Goal: Ask a question

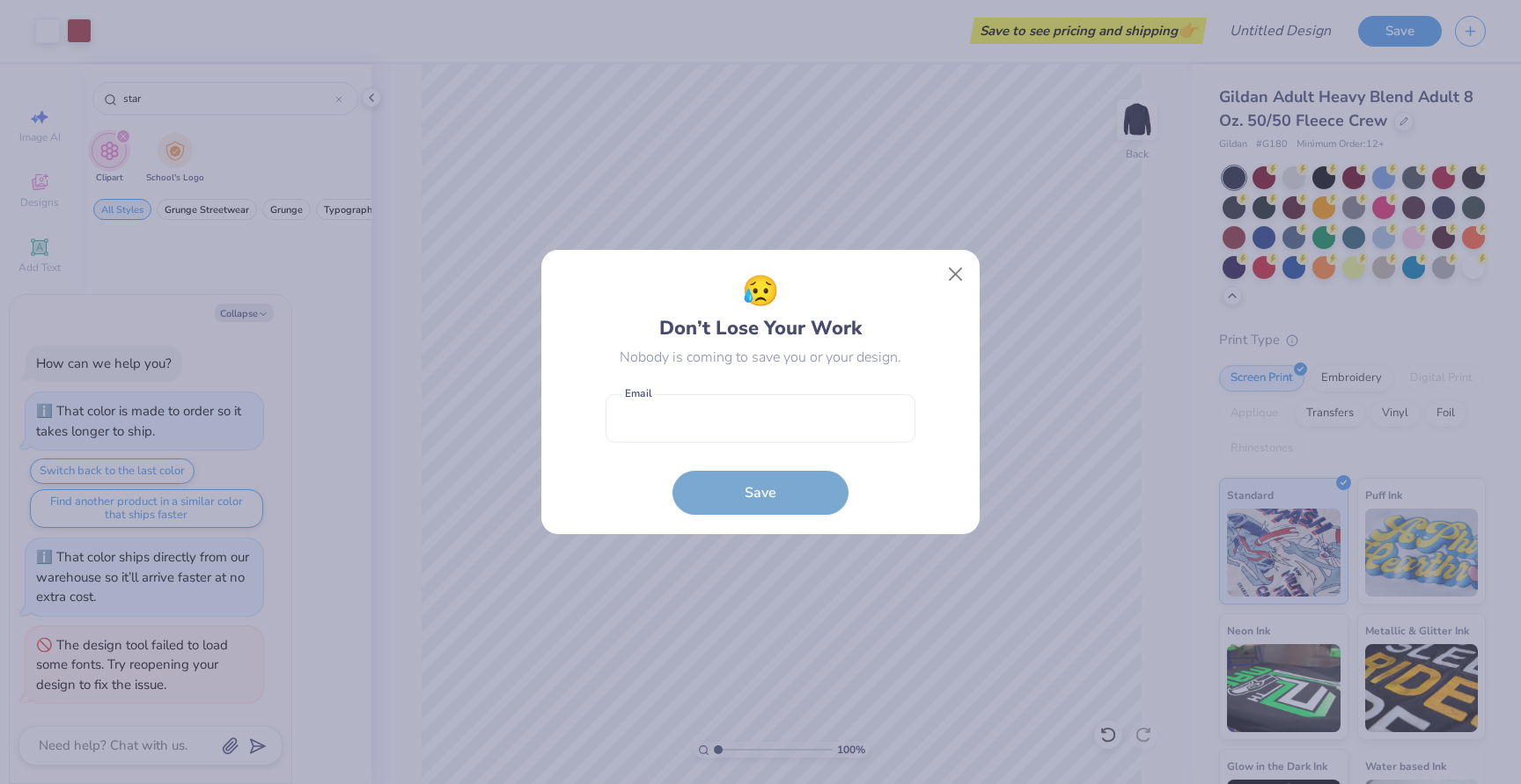
scroll to position [1225, 0]
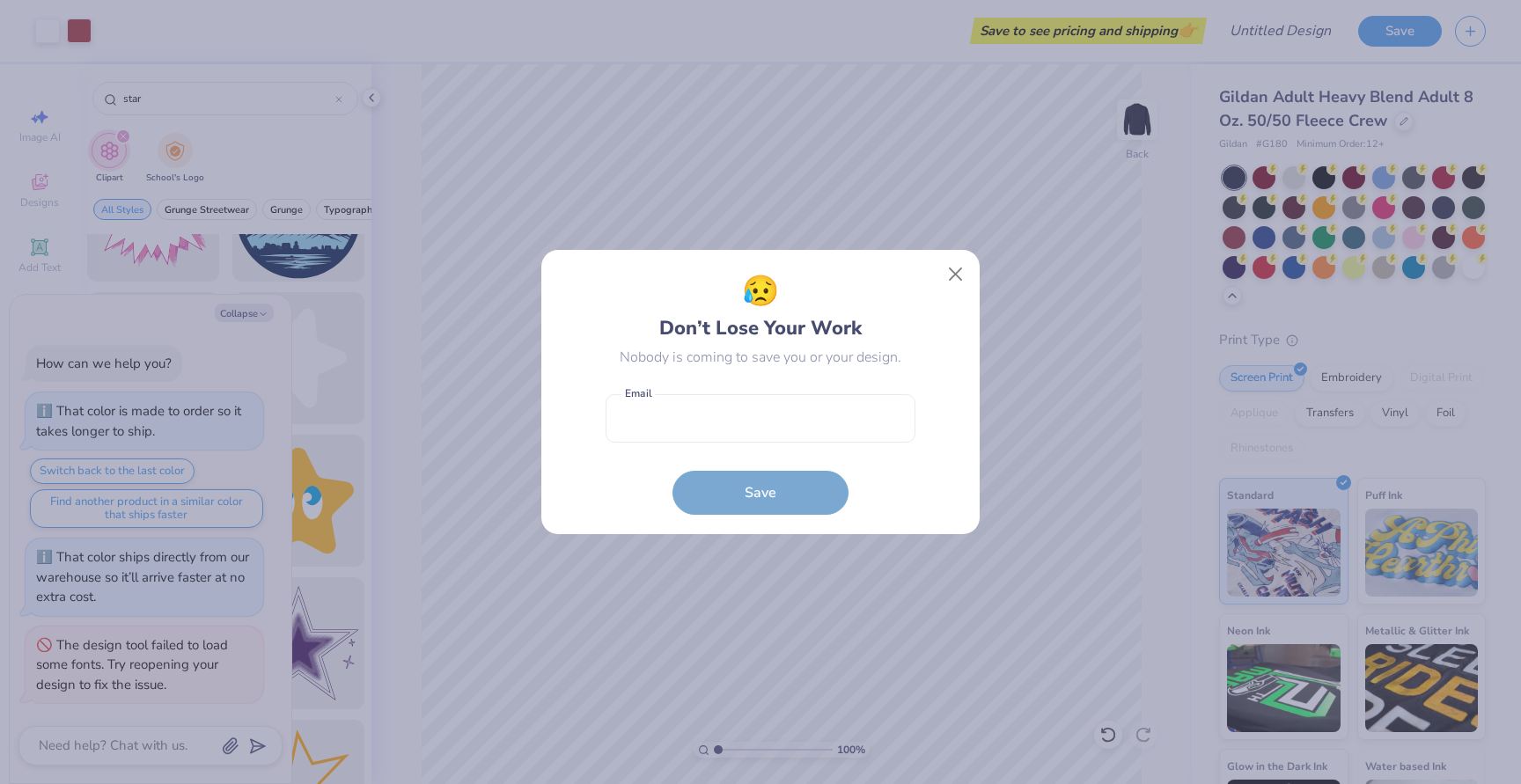
type textarea "x"
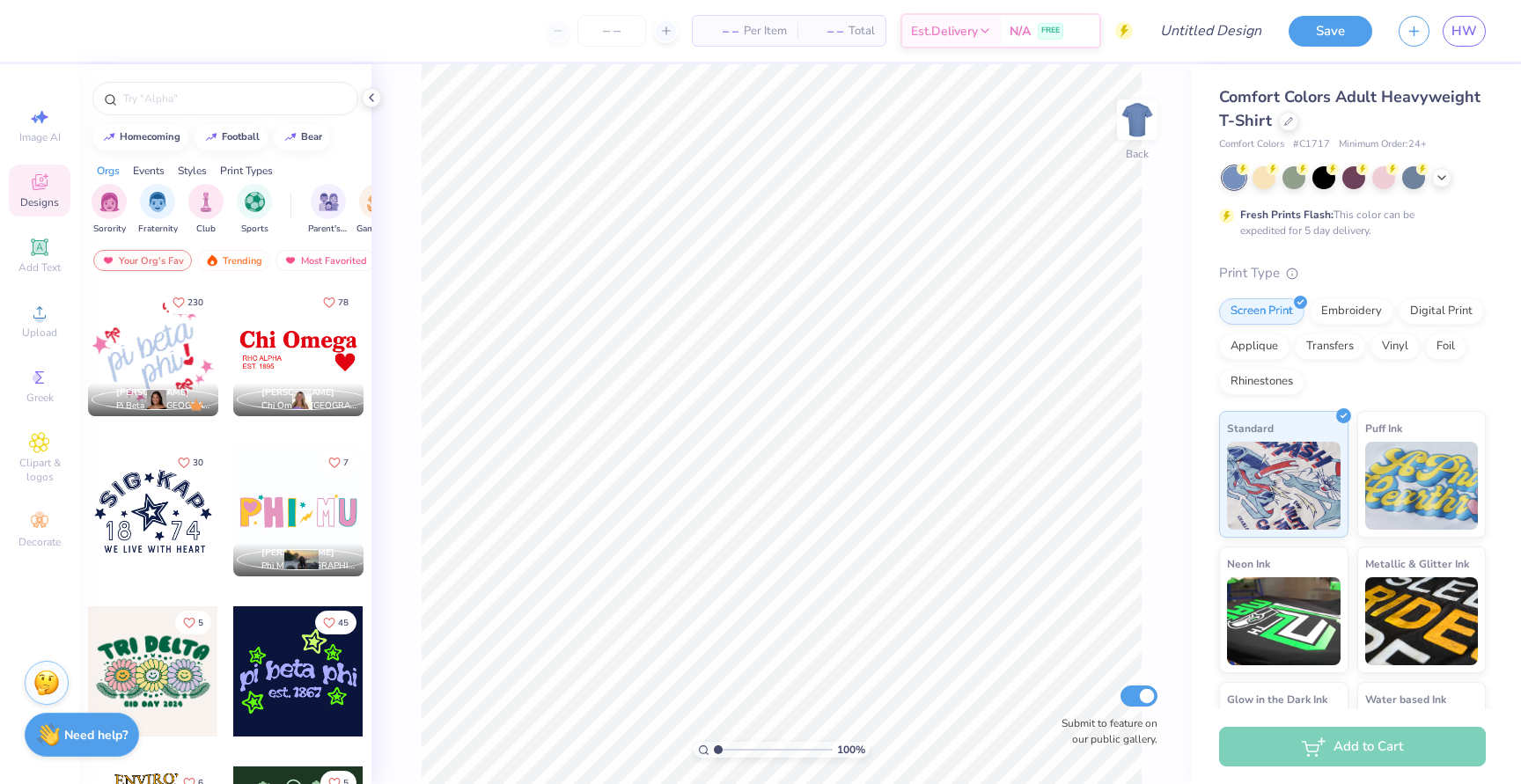
click at [104, 738] on strong "Need help?" at bounding box center [95, 735] width 63 height 17
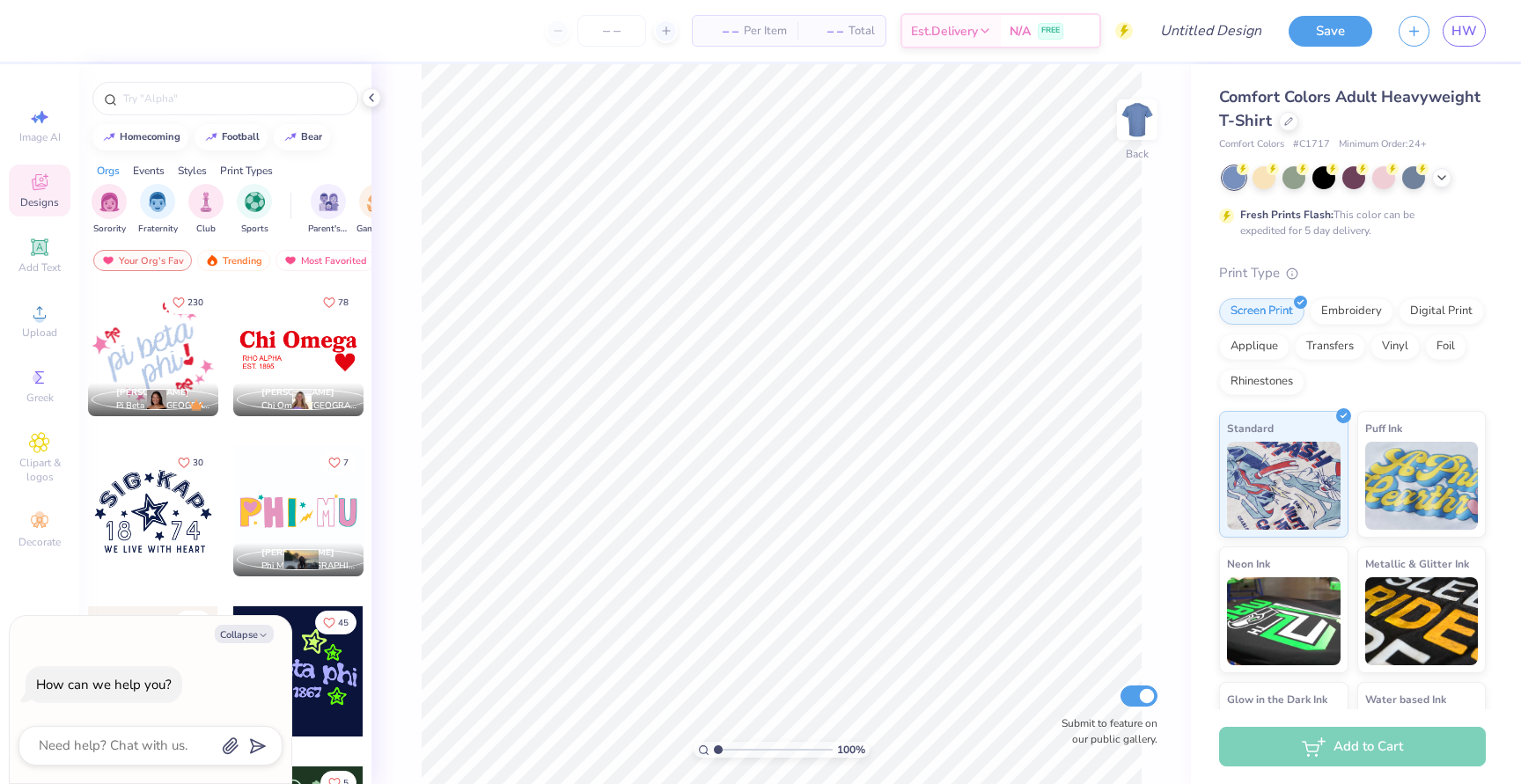
click at [142, 733] on div at bounding box center [150, 746] width 264 height 40
click at [137, 740] on textarea at bounding box center [126, 746] width 178 height 24
type textarea "i"
type textarea "x"
type textarea "i"
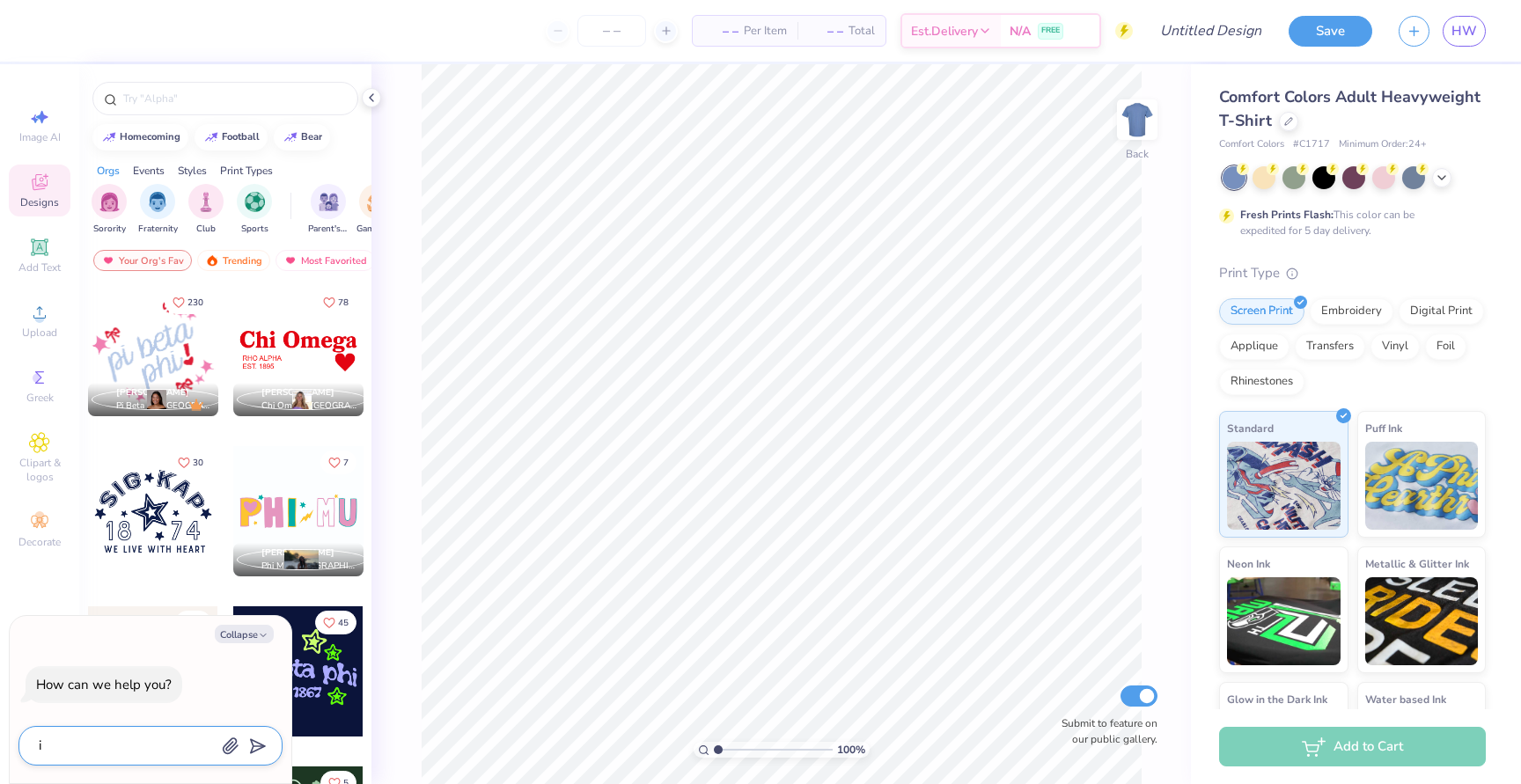
type textarea "x"
type textarea "i n"
type textarea "x"
type textarea "i ne"
type textarea "x"
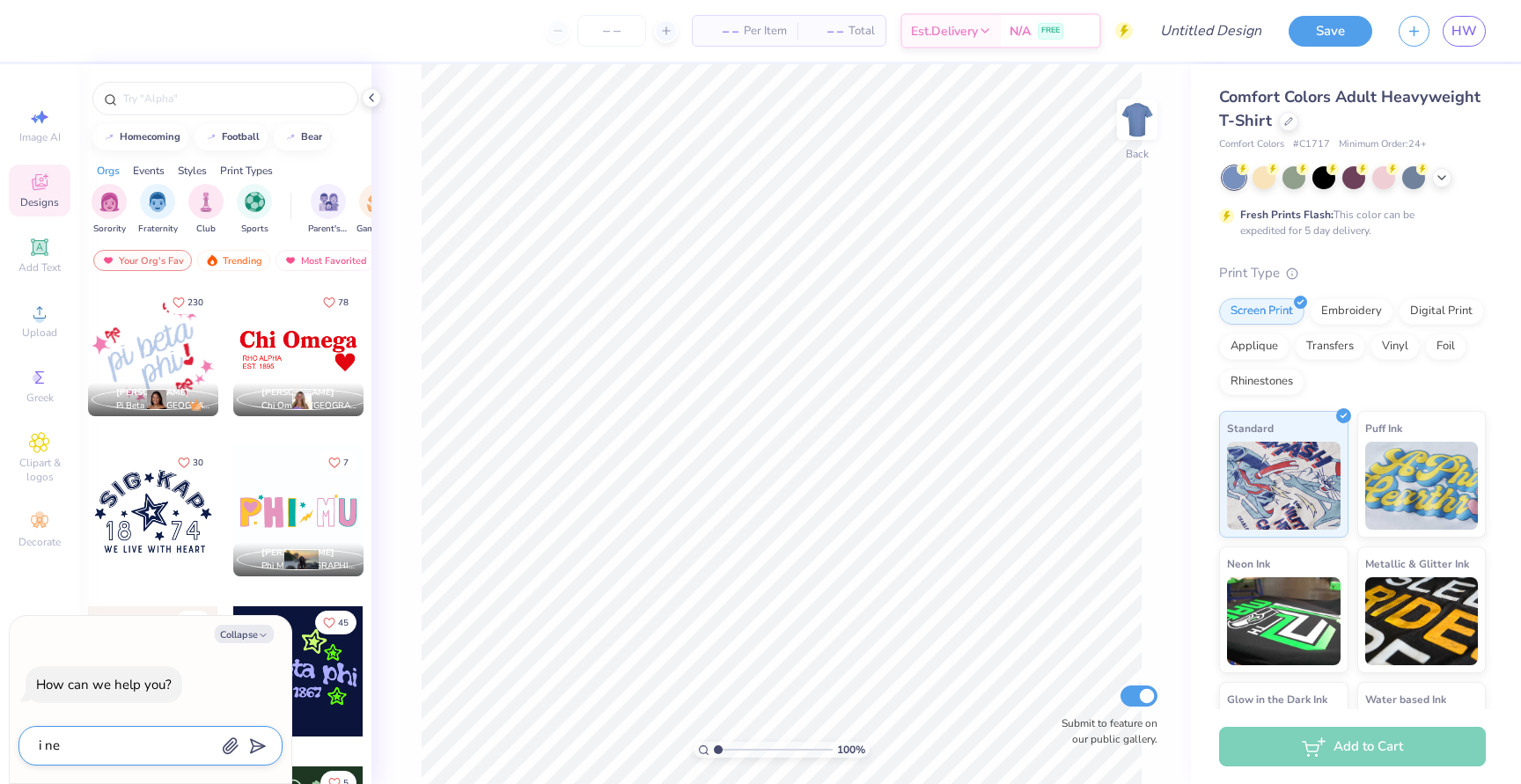
type textarea "i nee"
type textarea "x"
type textarea "i need"
type textarea "x"
type textarea "i need"
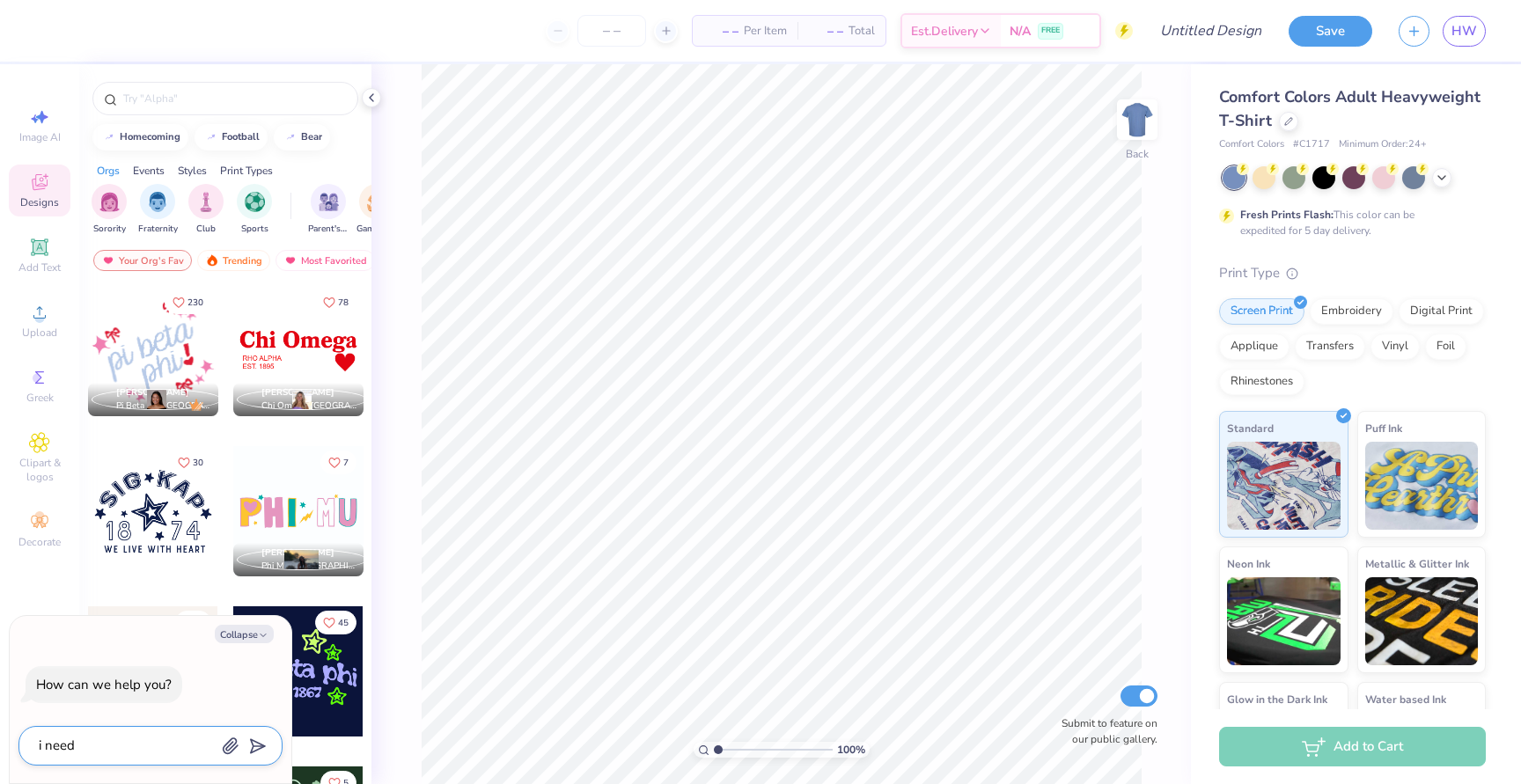
type textarea "x"
type textarea "i need s"
type textarea "x"
type textarea "i need so"
type textarea "x"
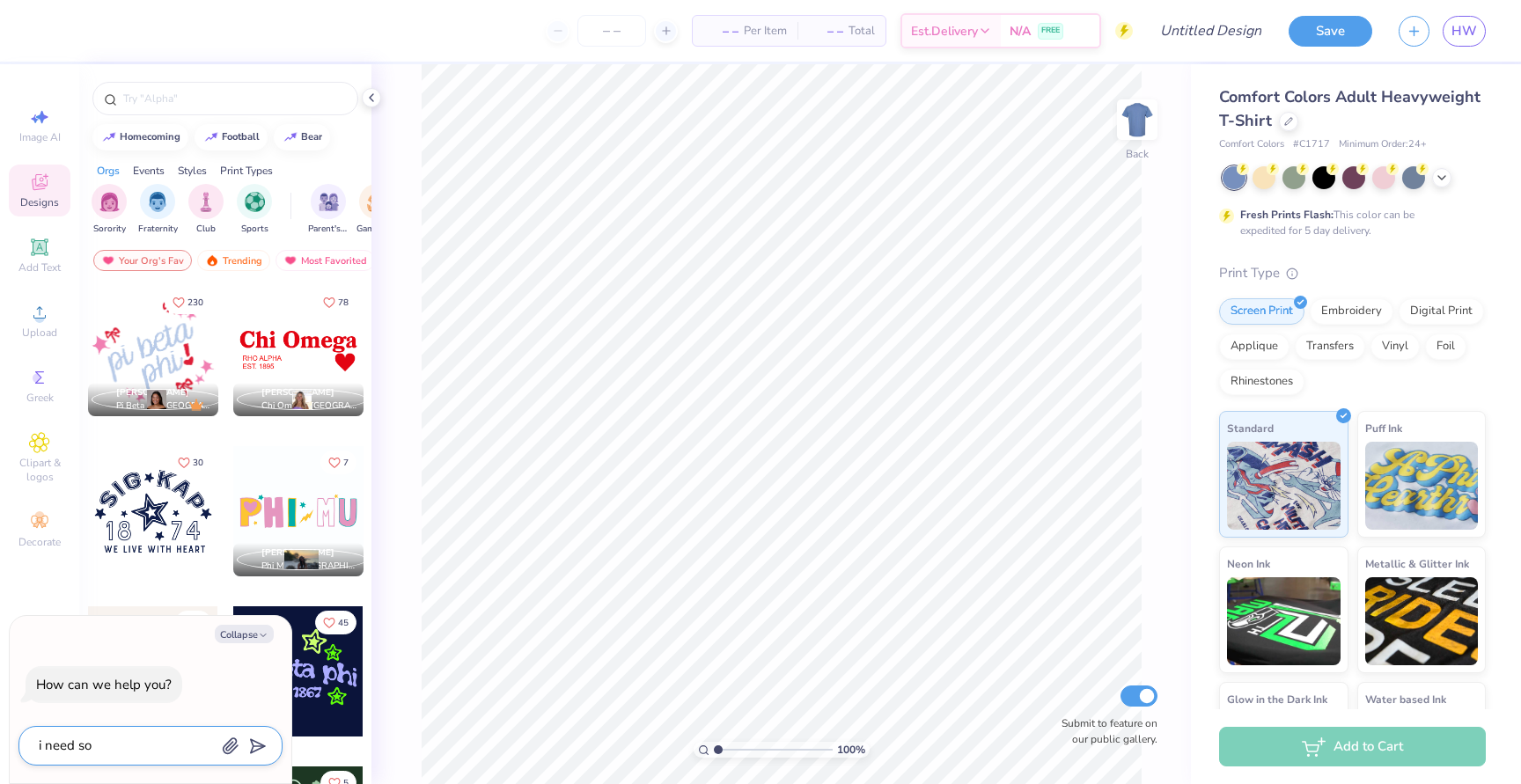
type textarea "i need som"
type textarea "x"
type textarea "i need some"
type textarea "x"
type textarea "i need someo"
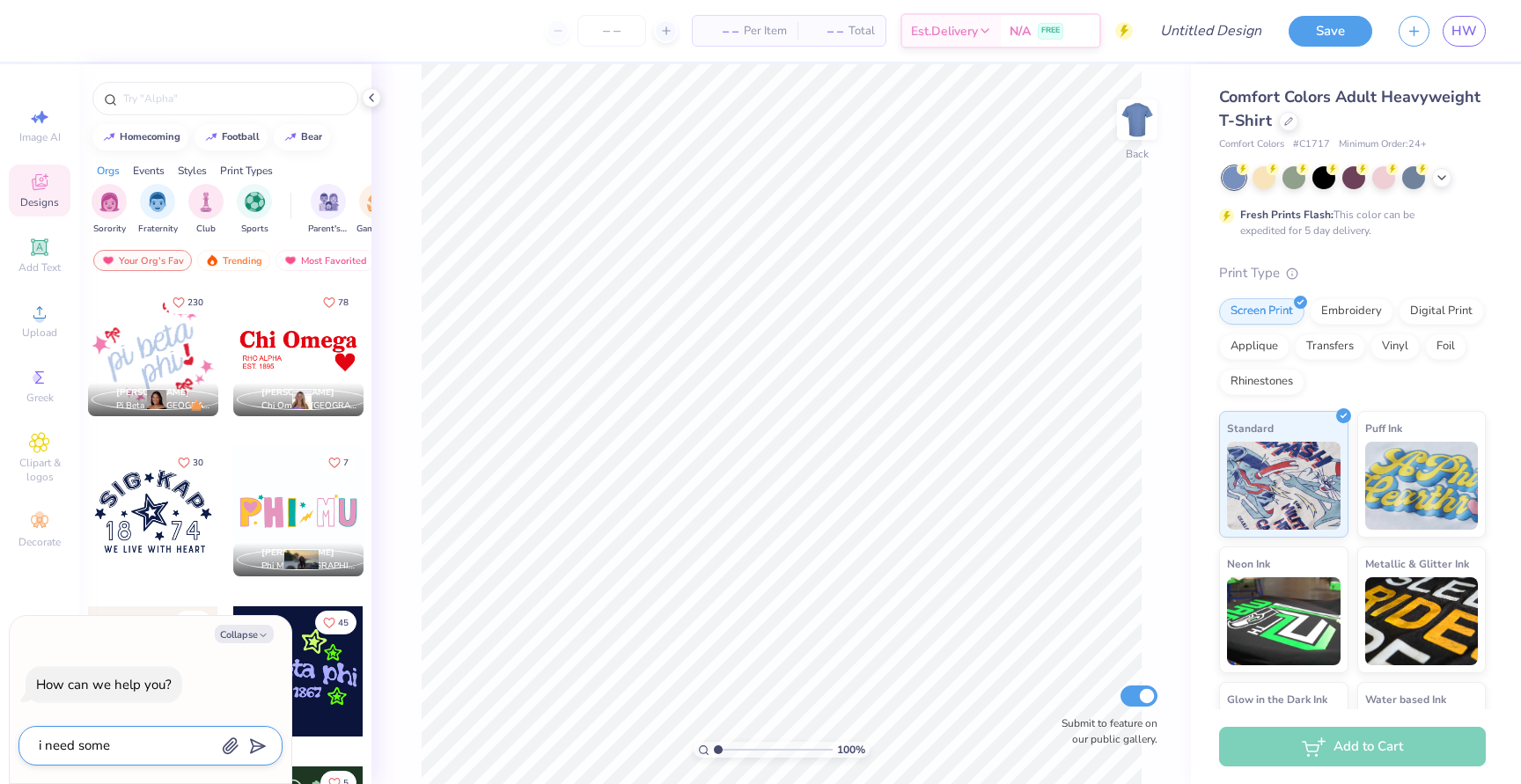
type textarea "x"
type textarea "i need someon"
type textarea "x"
type textarea "i need someone"
type textarea "x"
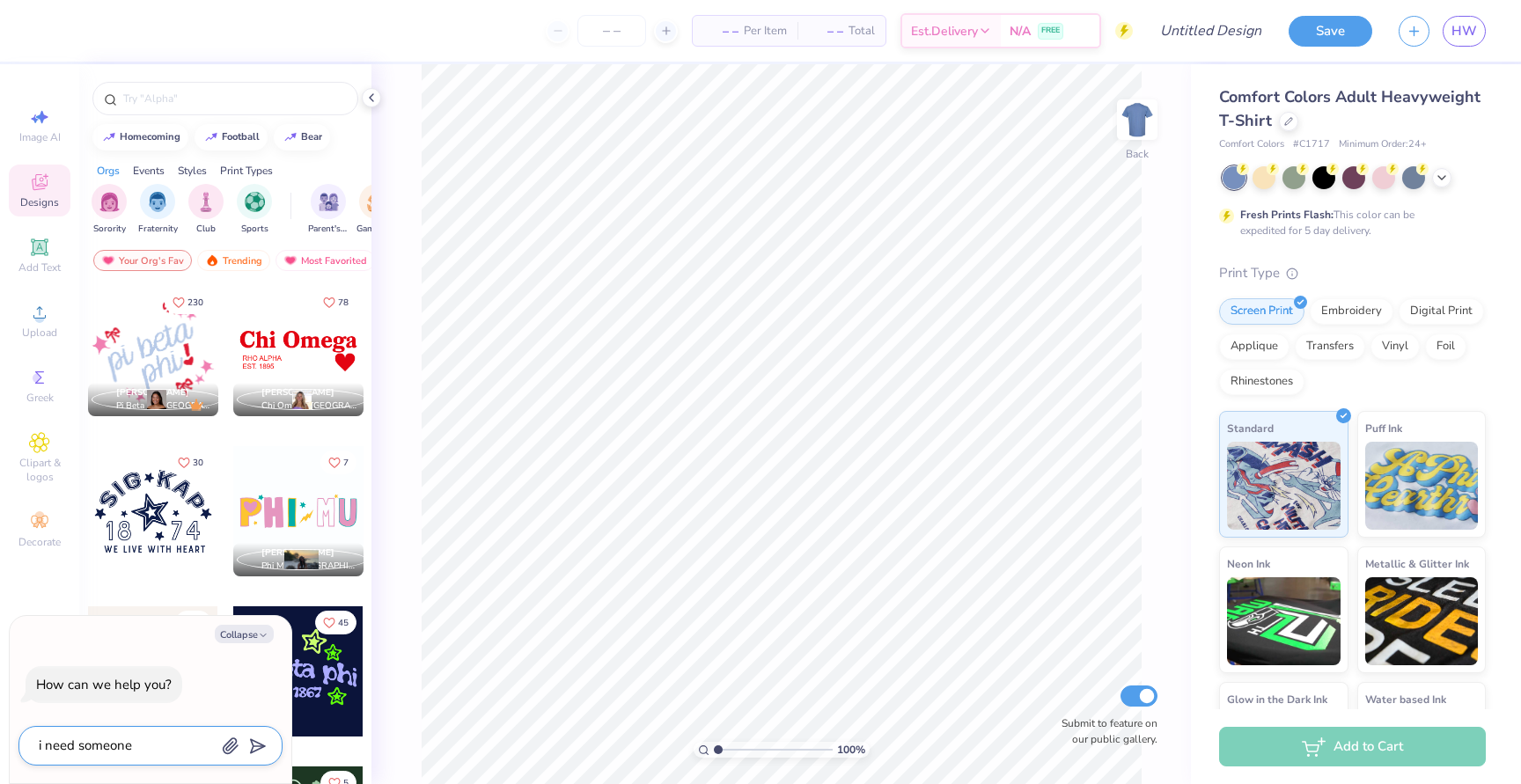
type textarea "i need someone"
type textarea "x"
type textarea "i need someone t"
type textarea "x"
type textarea "i need someone to"
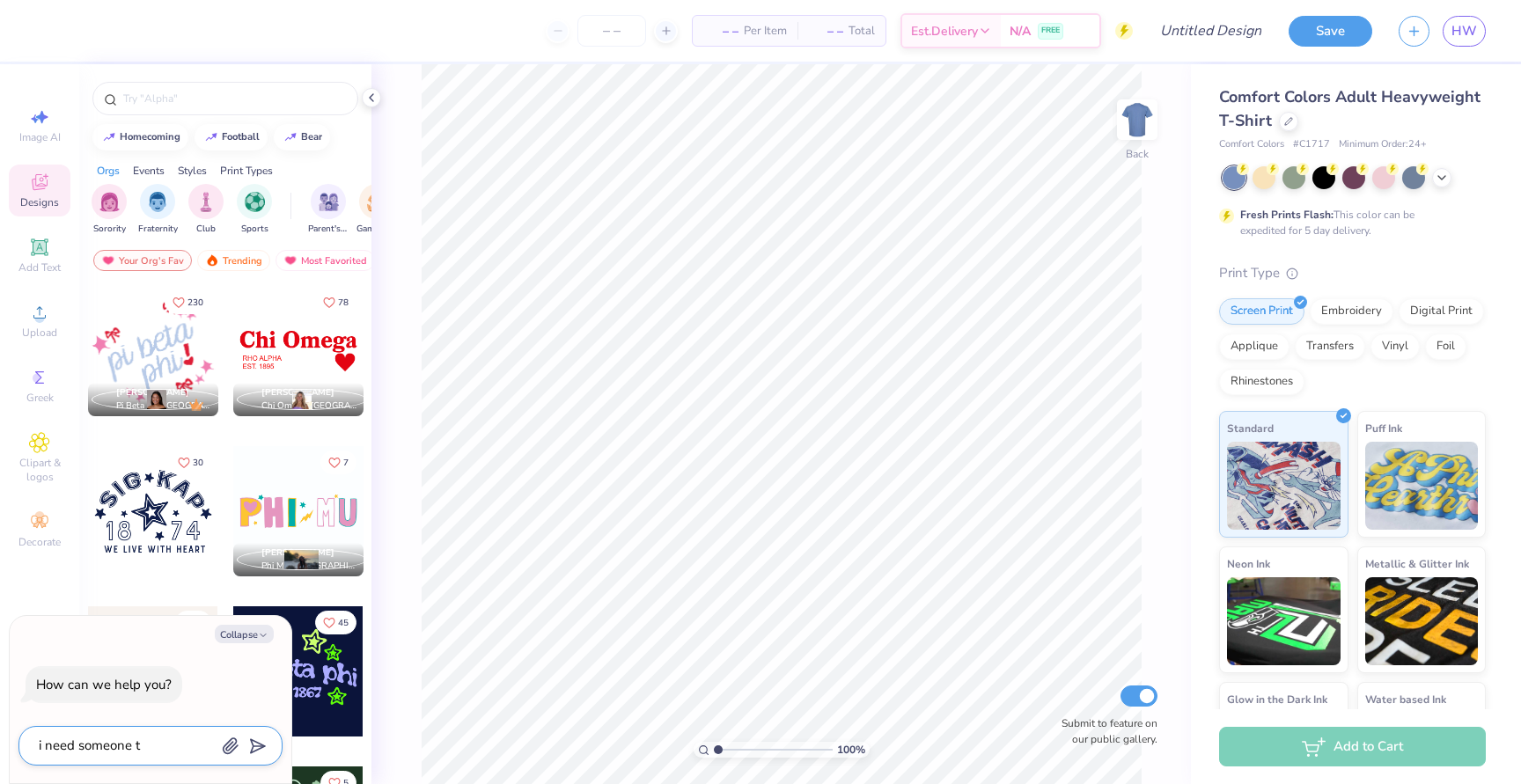
type textarea "x"
type textarea "i need someone to"
type textarea "x"
type textarea "i need someone to c"
type textarea "x"
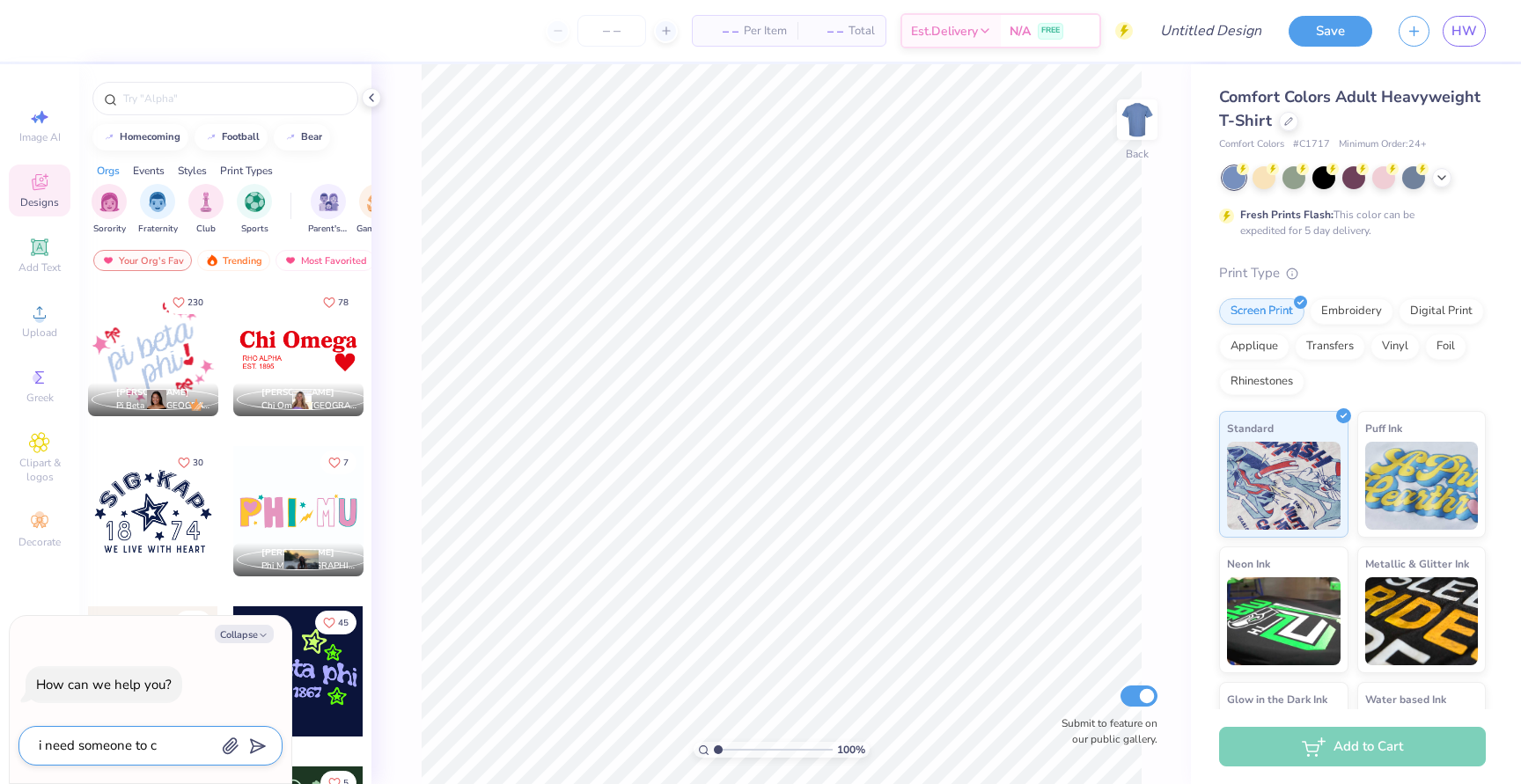
type textarea "i need someone to ch"
type textarea "x"
type textarea "i need someone to che"
type textarea "x"
type textarea "i need someone to chec"
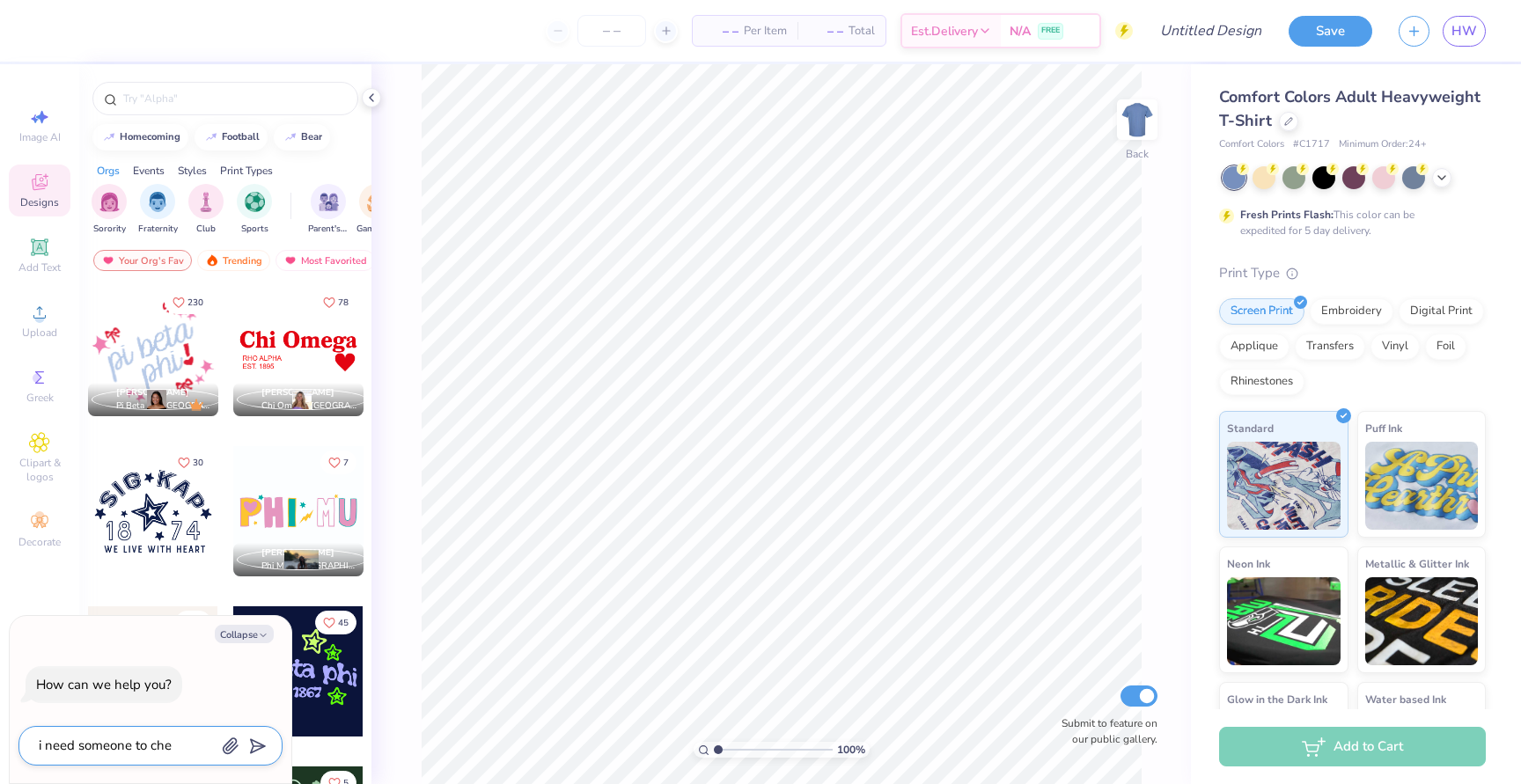
type textarea "x"
type textarea "i need someone to check"
type textarea "x"
type textarea "i need someone to check"
type textarea "x"
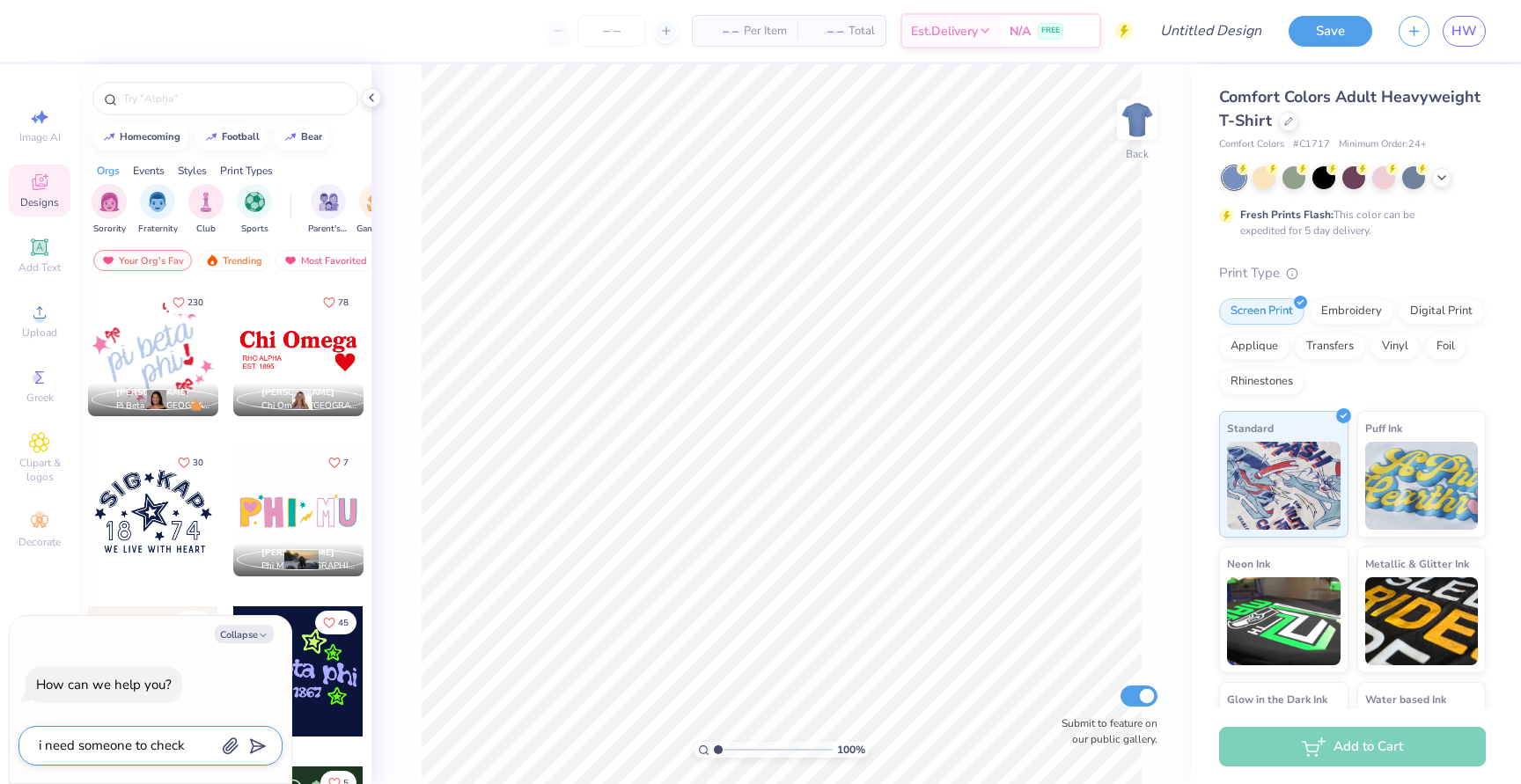
type textarea "i need someone to check o"
type textarea "x"
type textarea "i need someone to check on"
type textarea "x"
type textarea "i need someone to check on"
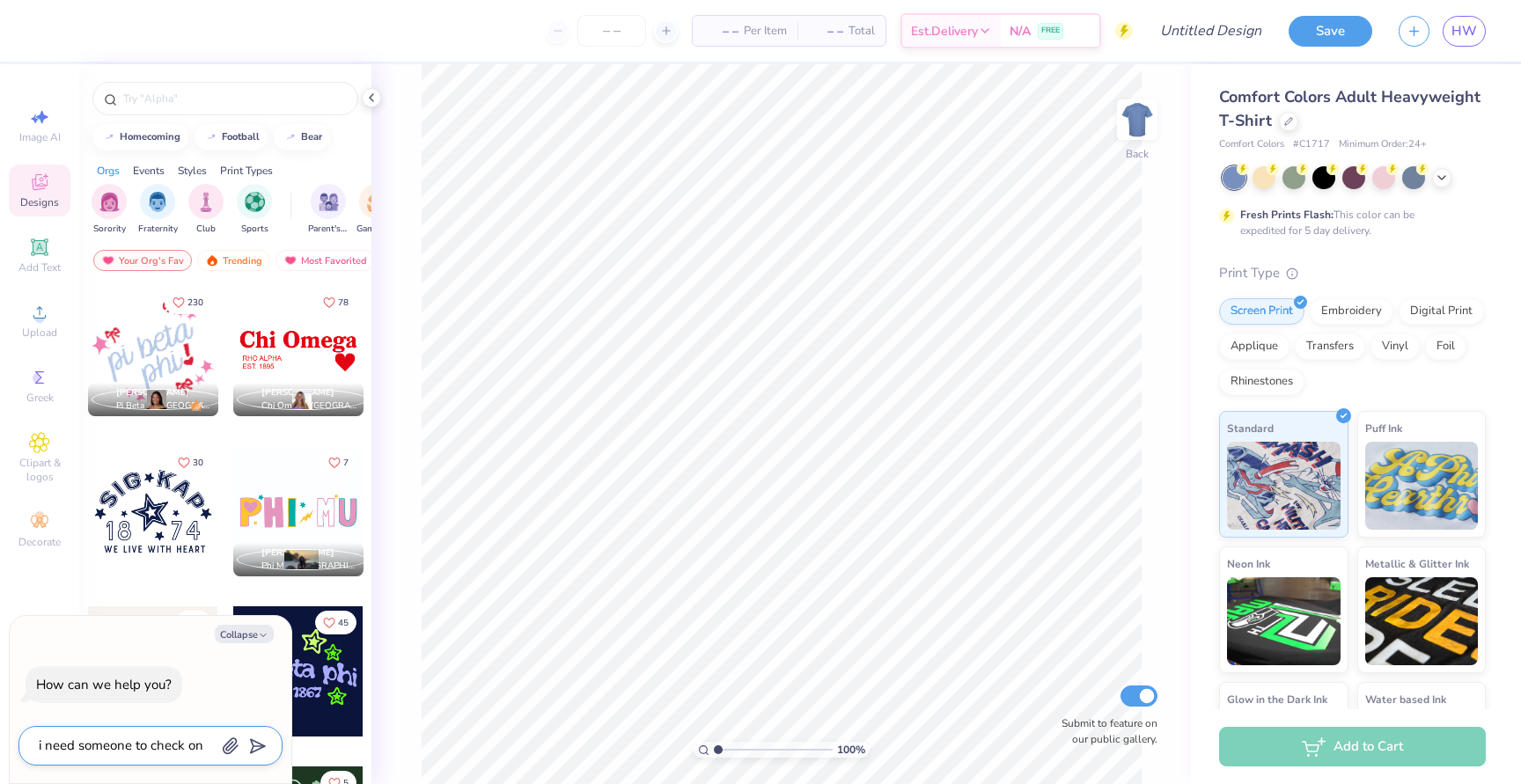
type textarea "x"
type textarea "i need someone to check on a"
type textarea "x"
type textarea "i need someone to check on an"
type textarea "x"
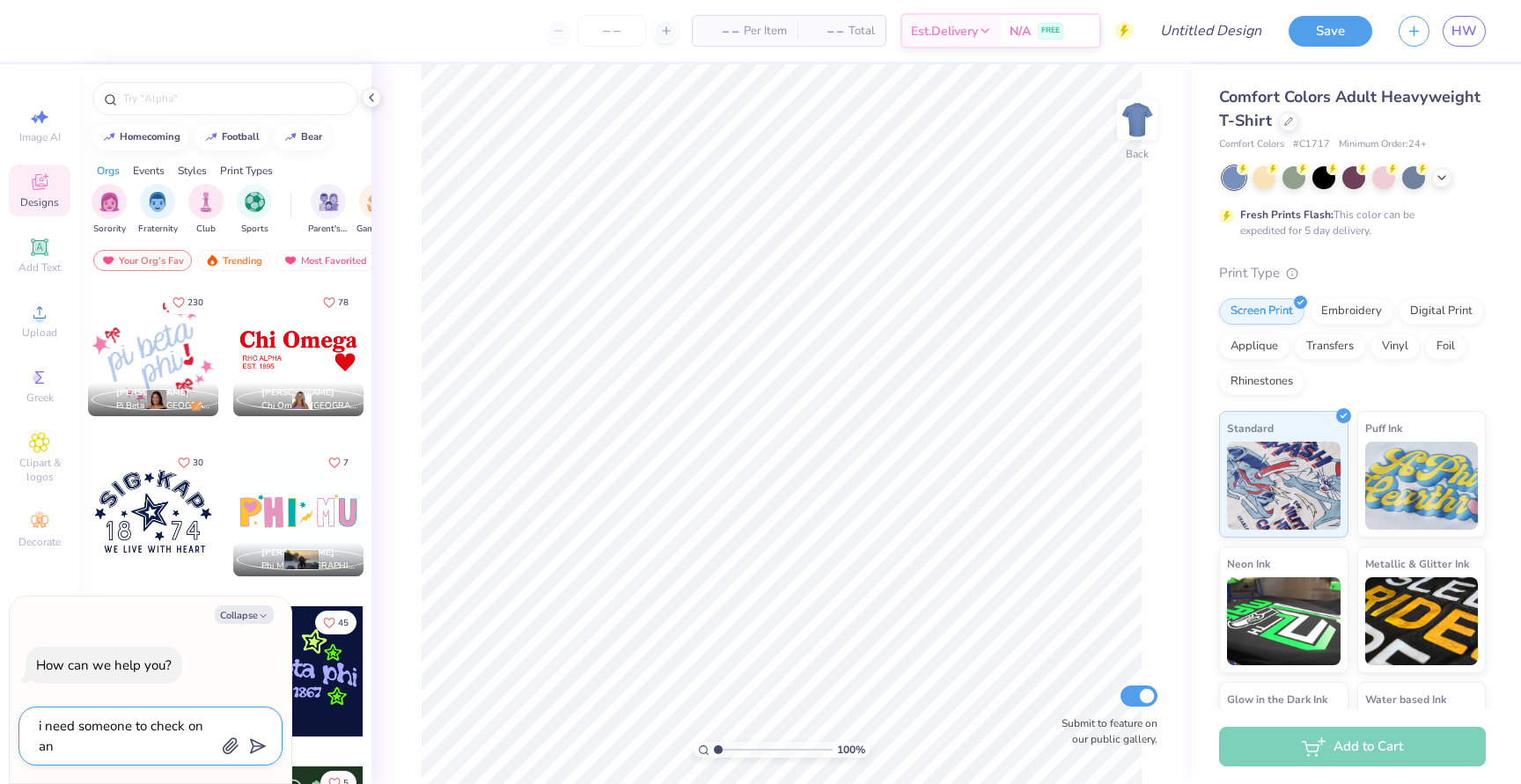
type textarea "i need someone to check on an"
type textarea "x"
type textarea "i need someone to check on an o"
type textarea "x"
type textarea "i need someone to check on an or"
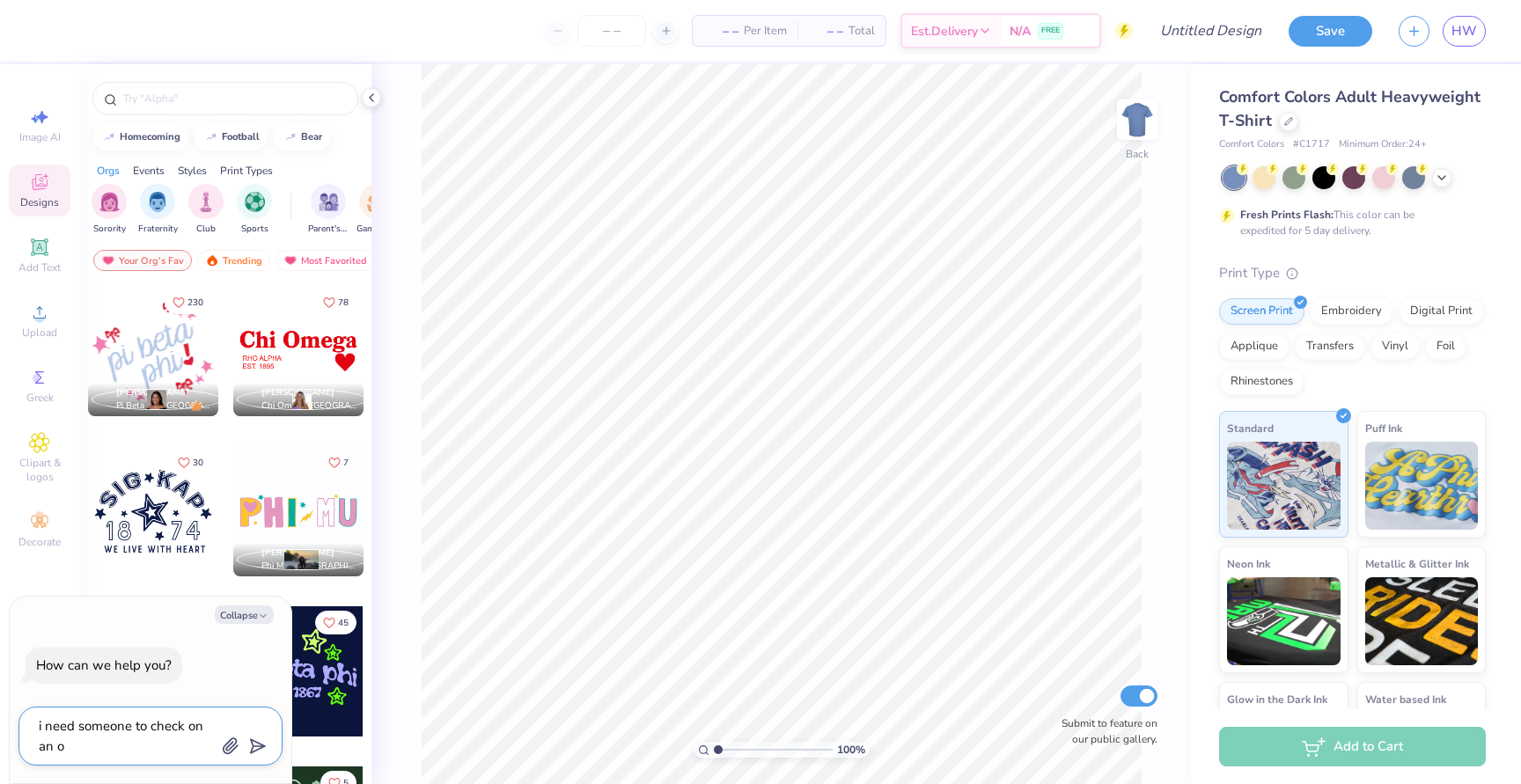
type textarea "x"
type textarea "i need someone to check on an ord"
type textarea "x"
type textarea "i need someone to check on an orde"
type textarea "x"
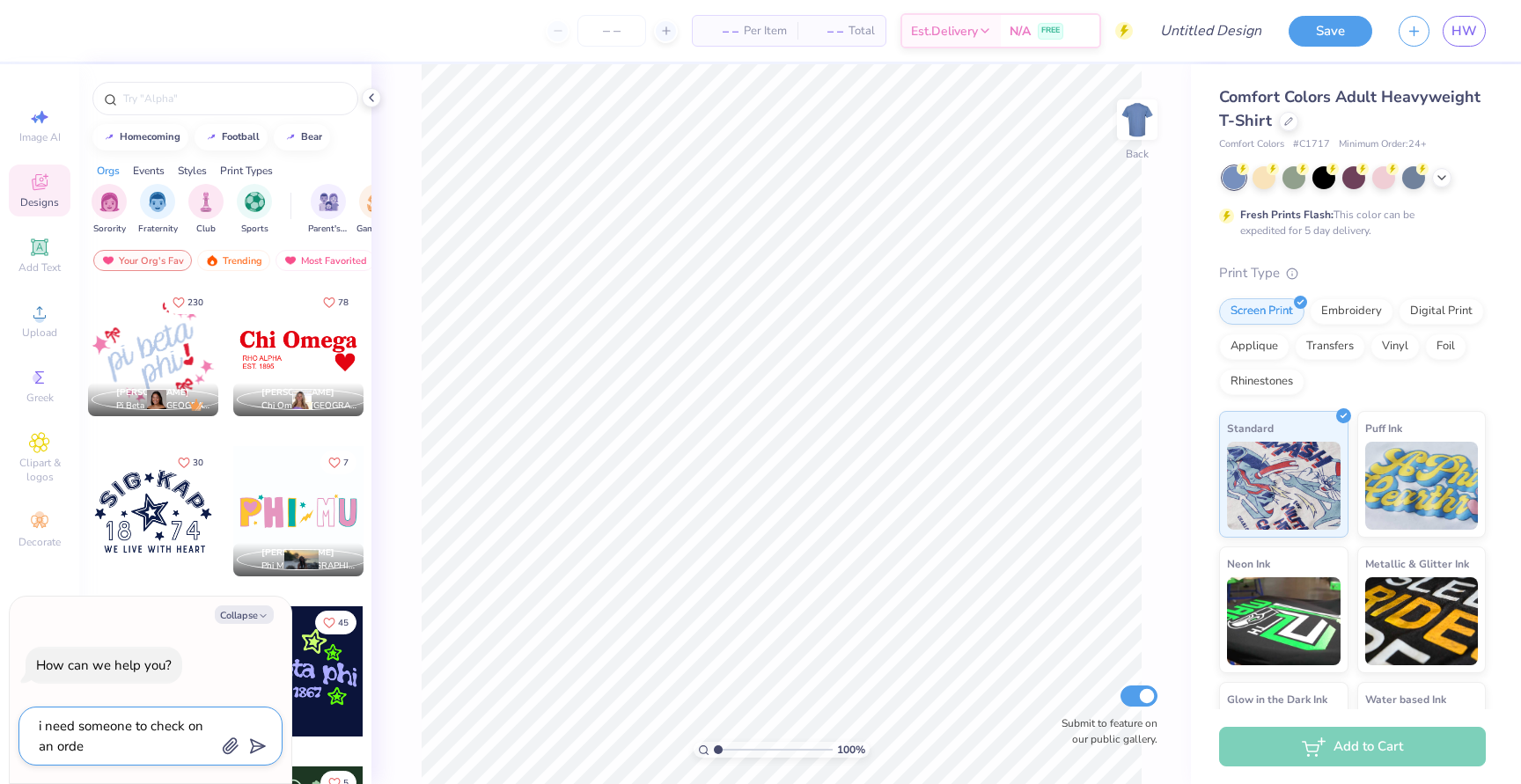
type textarea "i need someone to check on an order"
type textarea "x"
type textarea "i need someone to check on an order"
type textarea "x"
type textarea "i need someone to check on an order s"
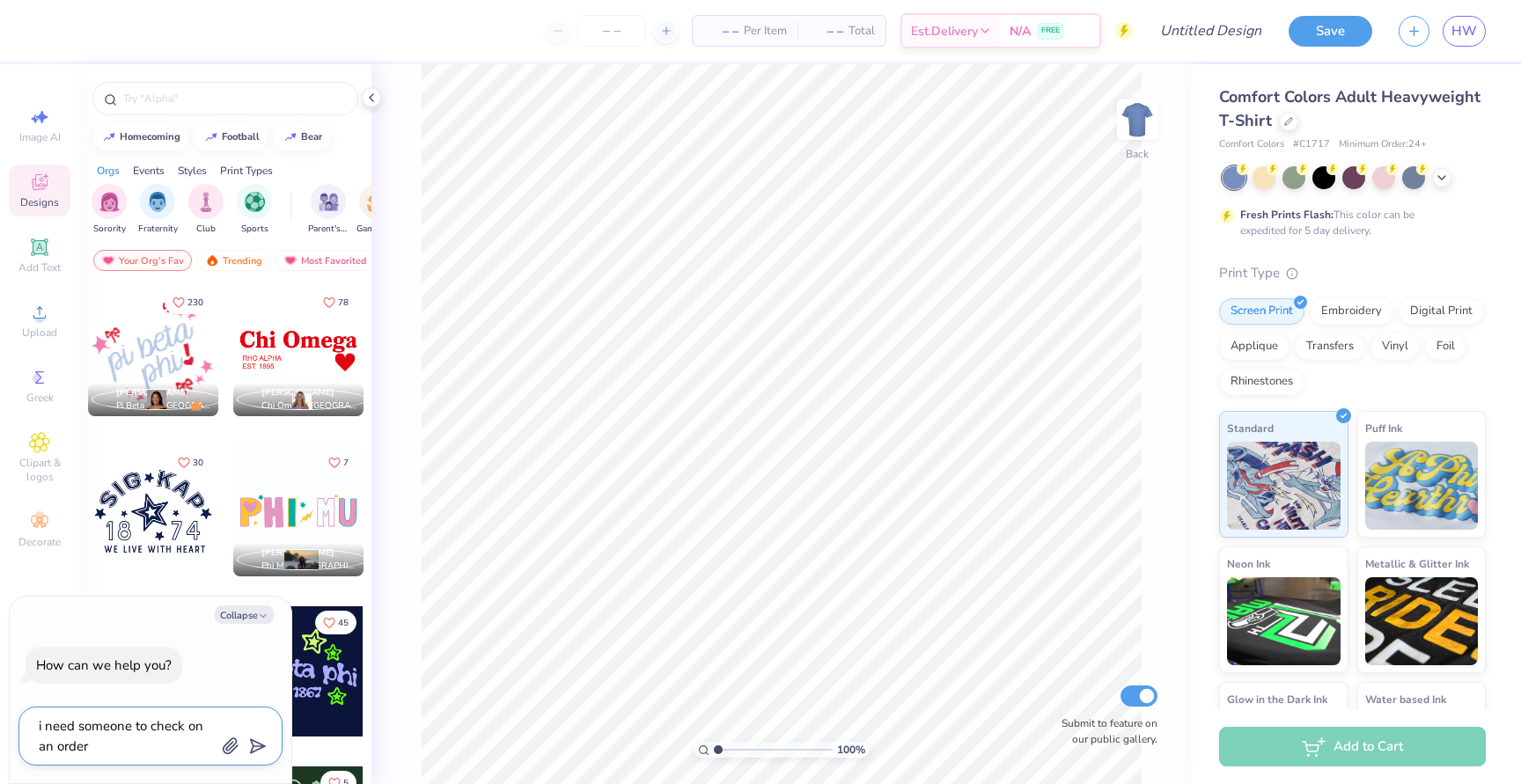
type textarea "x"
type textarea "i need someone to check on an order st"
type textarea "x"
type textarea "i need someone to check on an order sta"
type textarea "x"
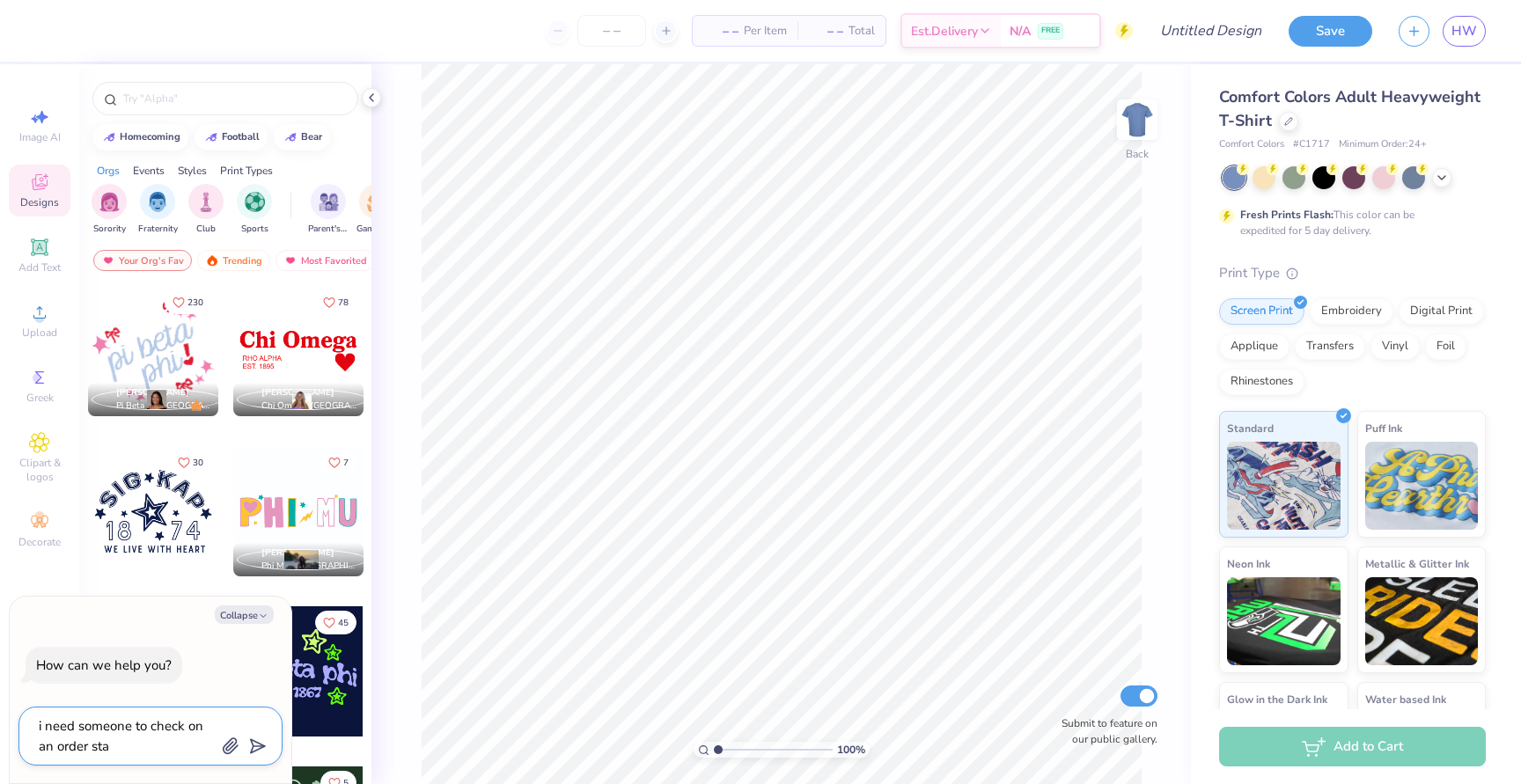
type textarea "i need someone to check on an order stat"
type textarea "x"
type textarea "i need someone to check on an order statu"
type textarea "x"
type textarea "i need someone to check on an order status"
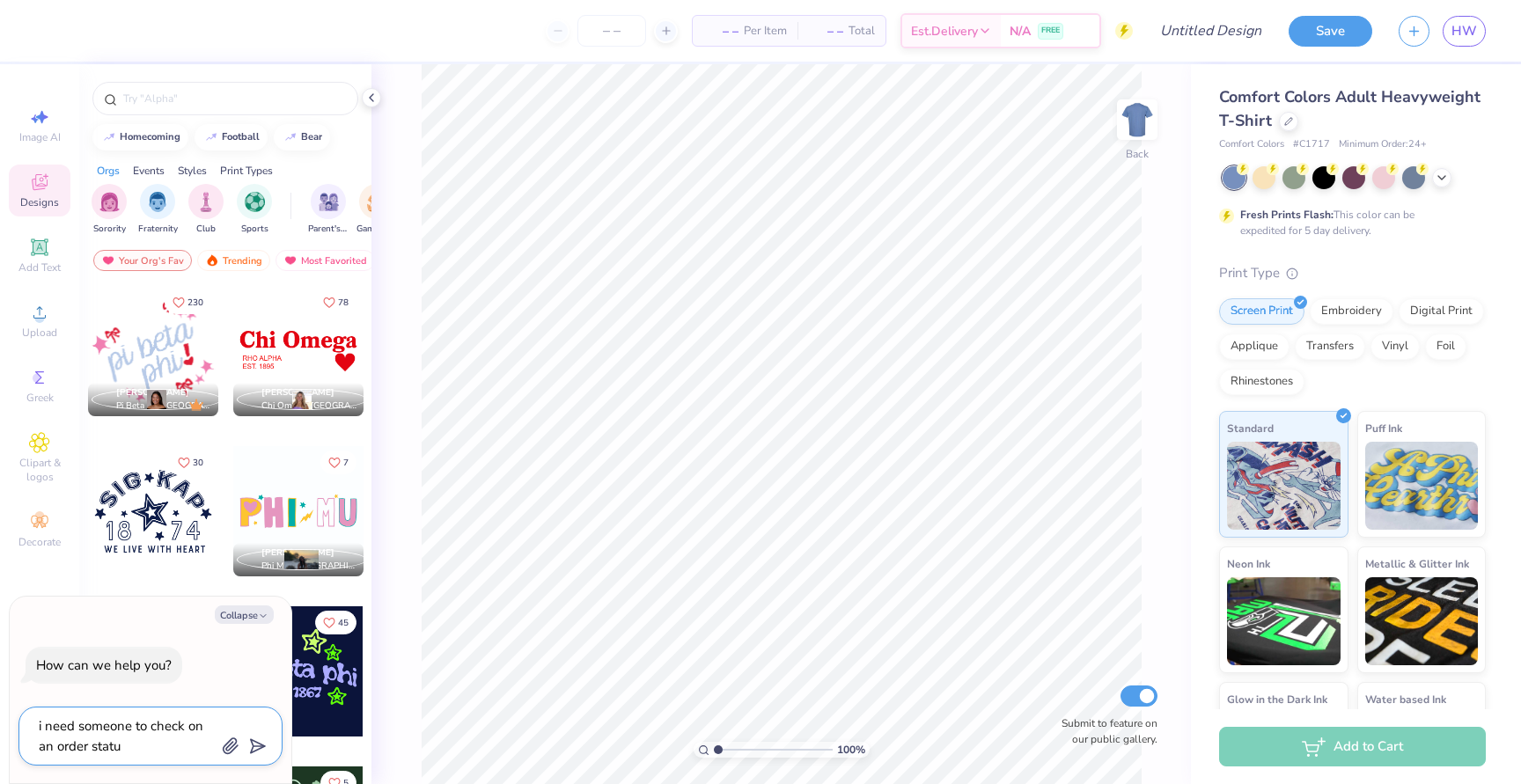
type textarea "x"
type textarea "i need someone to check on an order status"
type textarea "x"
type textarea "i need someone to check on an order status f"
type textarea "x"
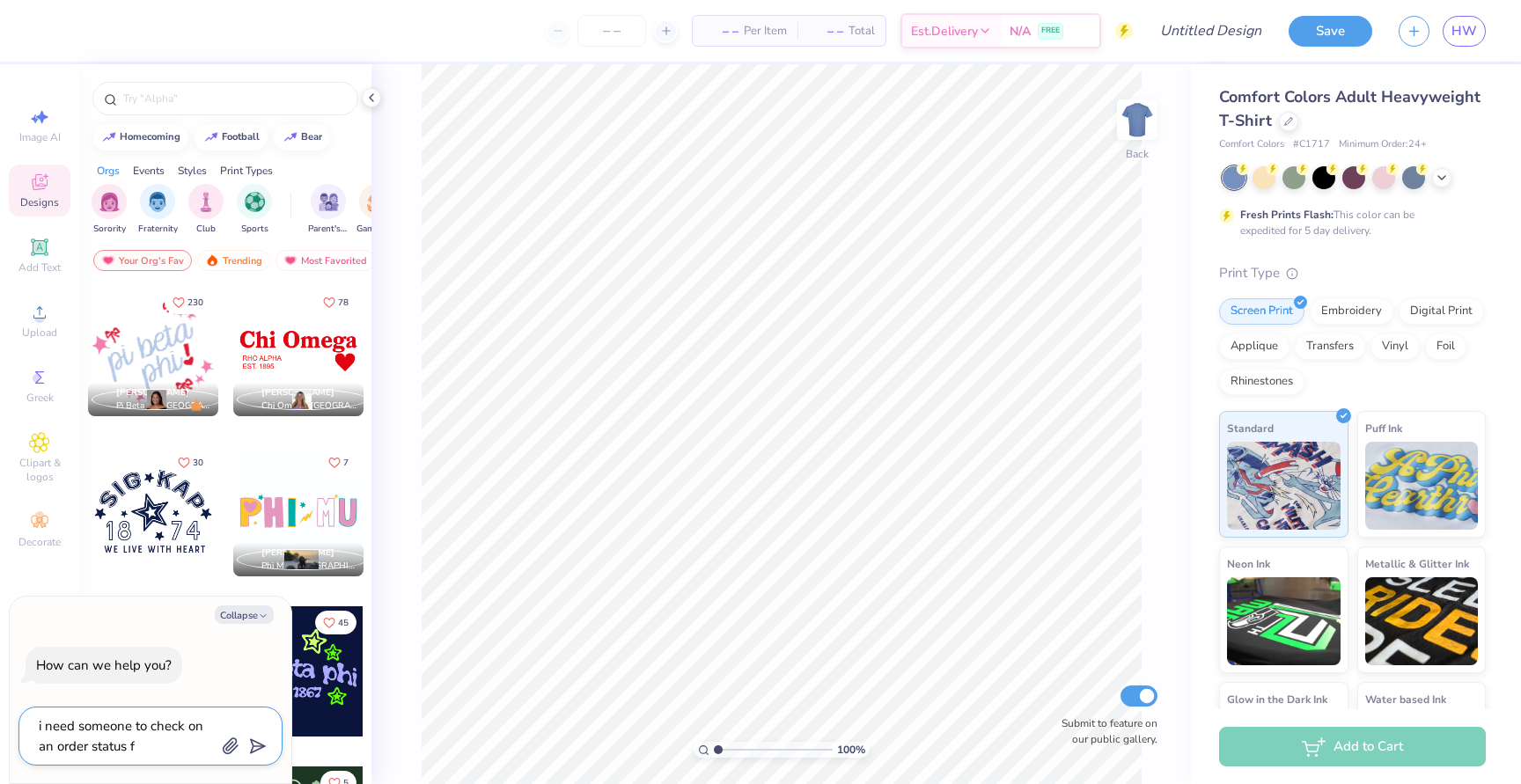
type textarea "i need someone to check on an order status fo"
type textarea "x"
type textarea "i need someone to check on an order status for"
type textarea "x"
type textarea "i need someone to check on an order status for"
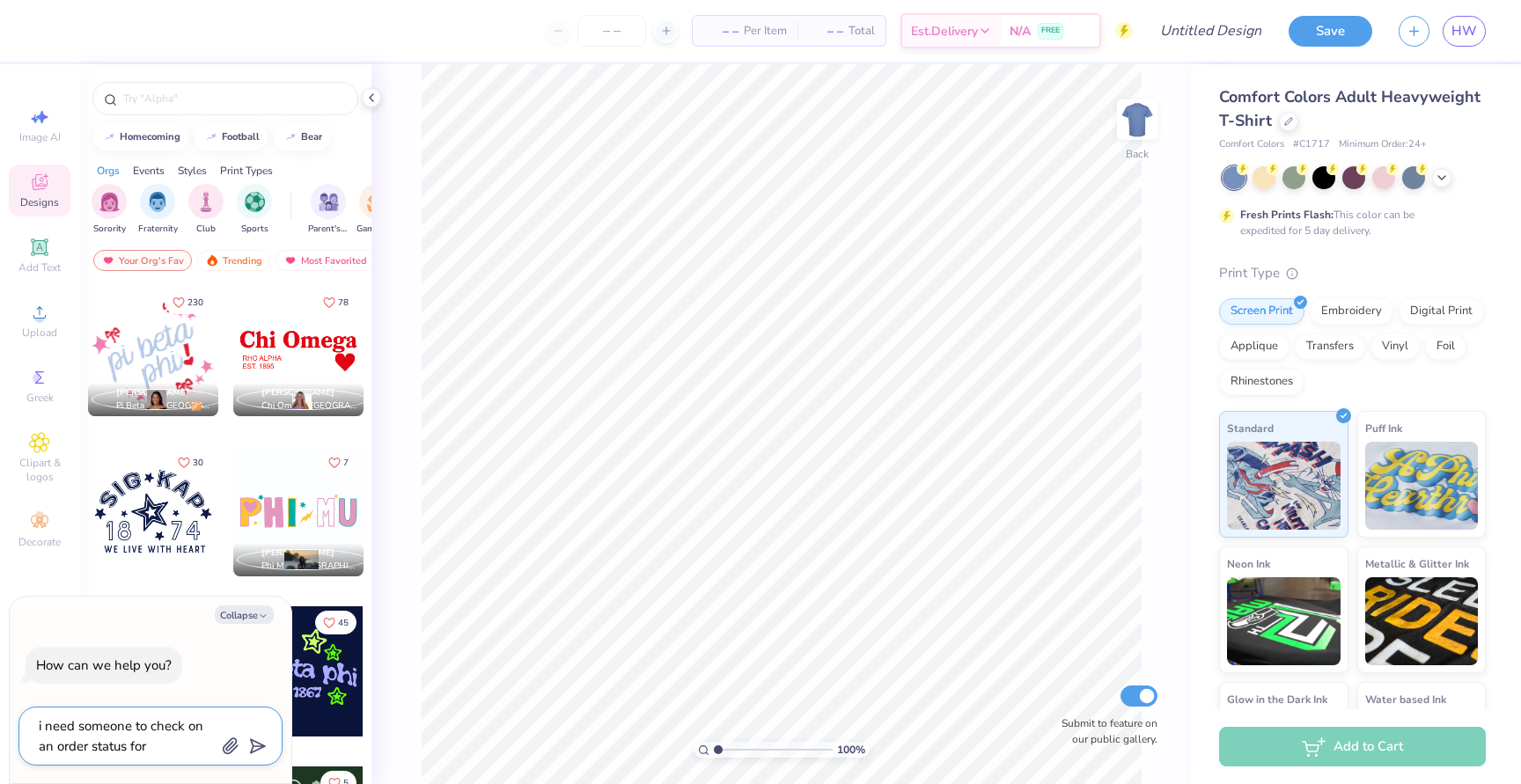
type textarea "x"
type textarea "i need someone to check on an order status for m"
type textarea "x"
type textarea "i need someone to check on an order status for me"
type textarea "x"
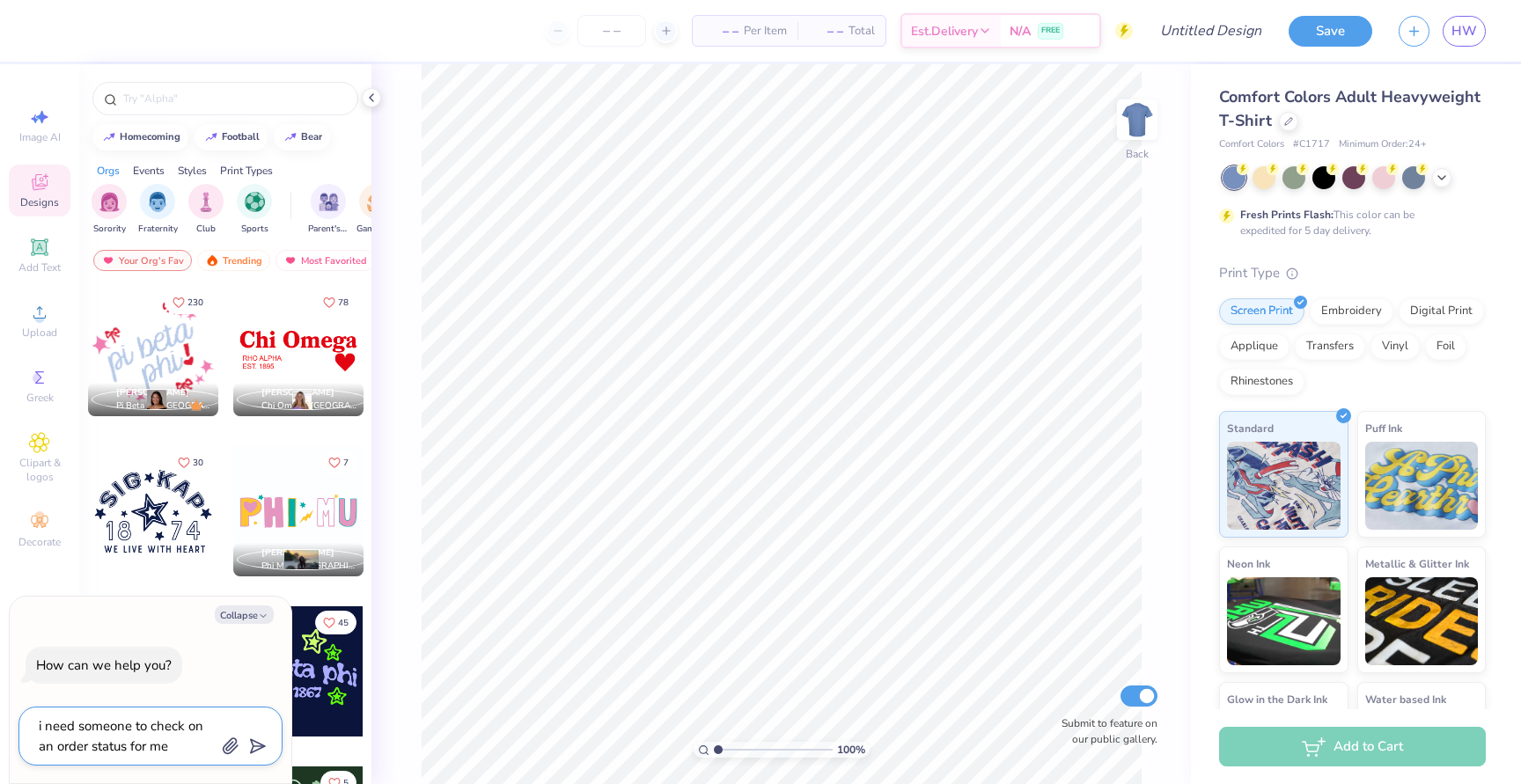
type textarea "i need someone to check on an order status for me"
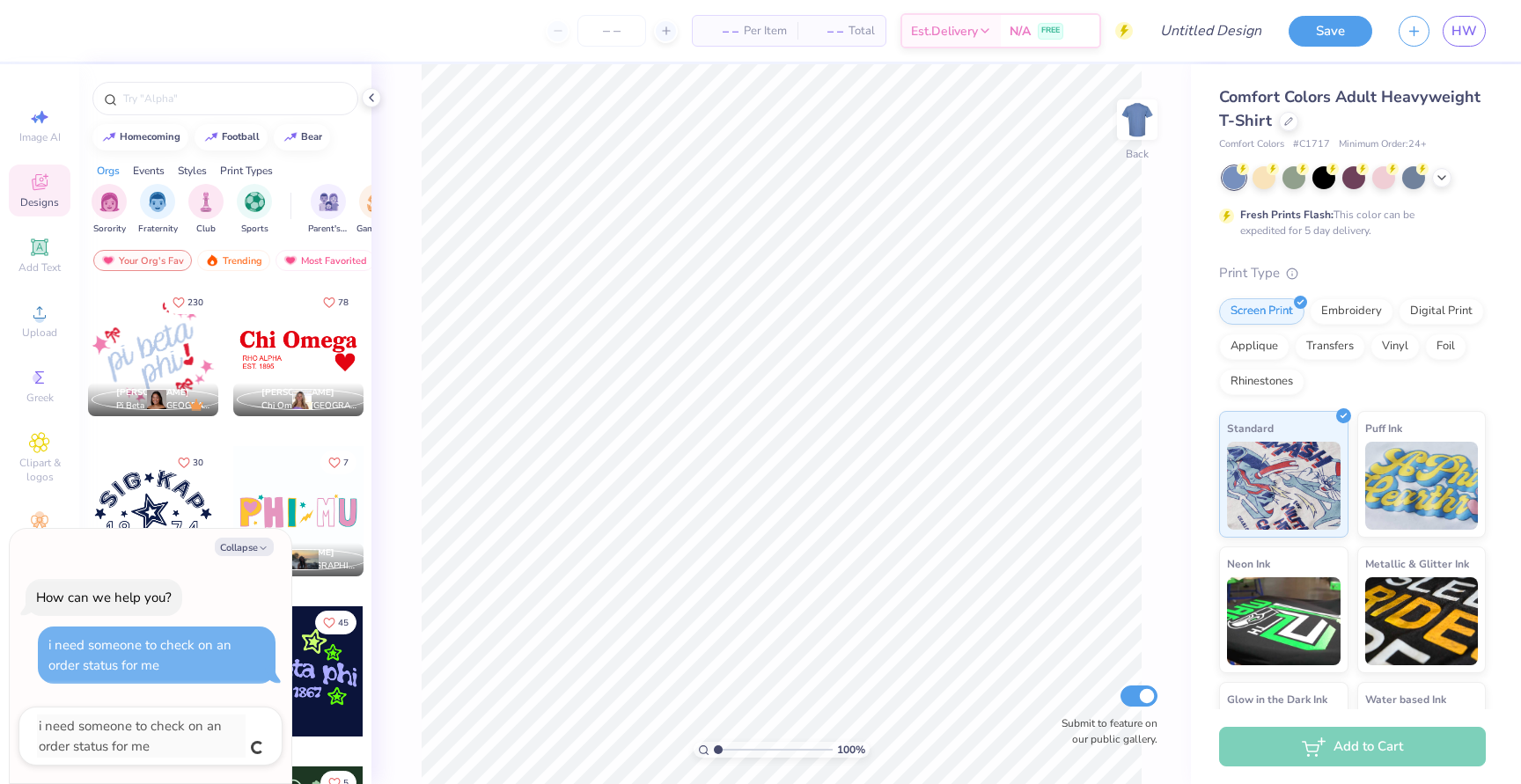
type textarea "x"
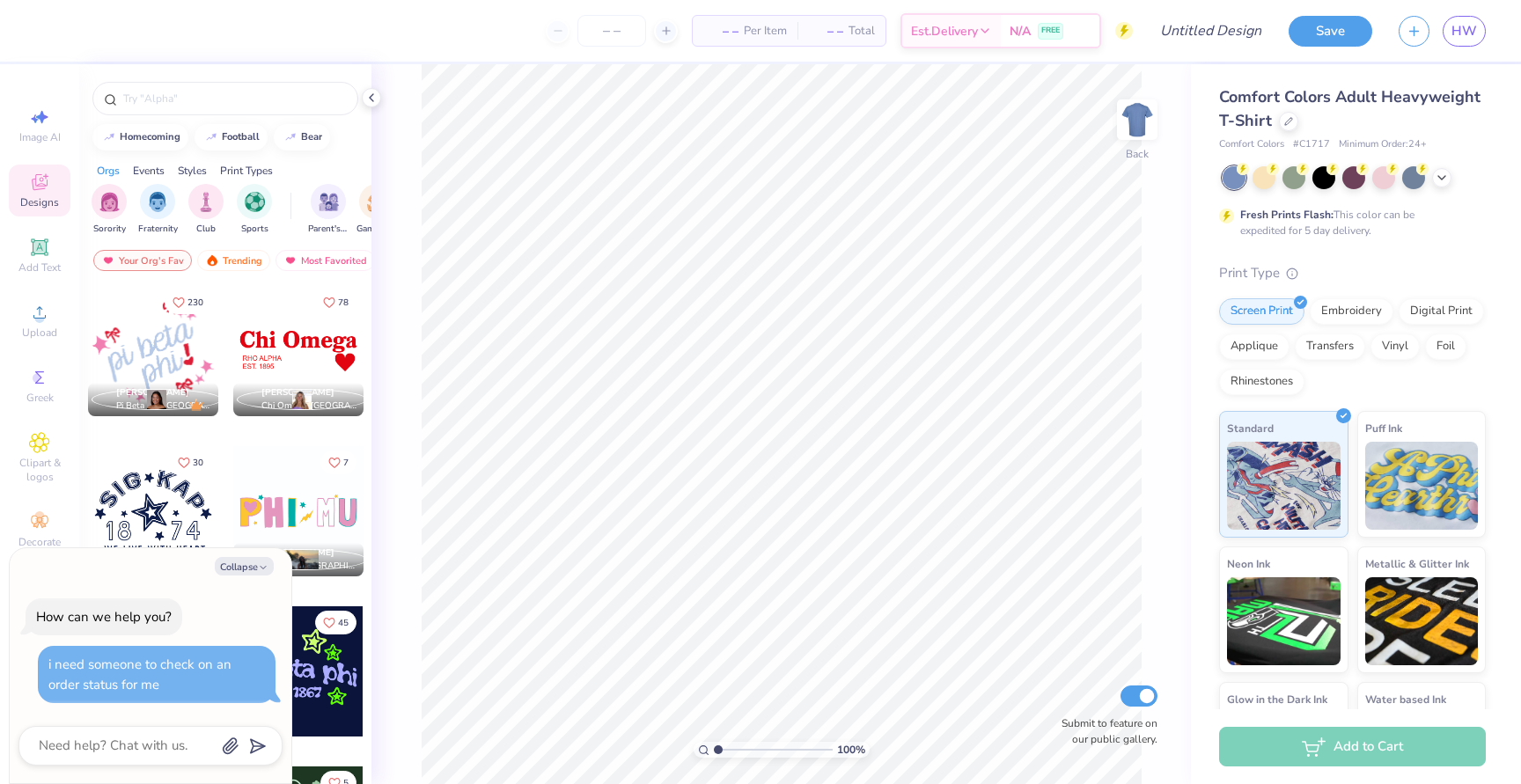
type textarea "x"
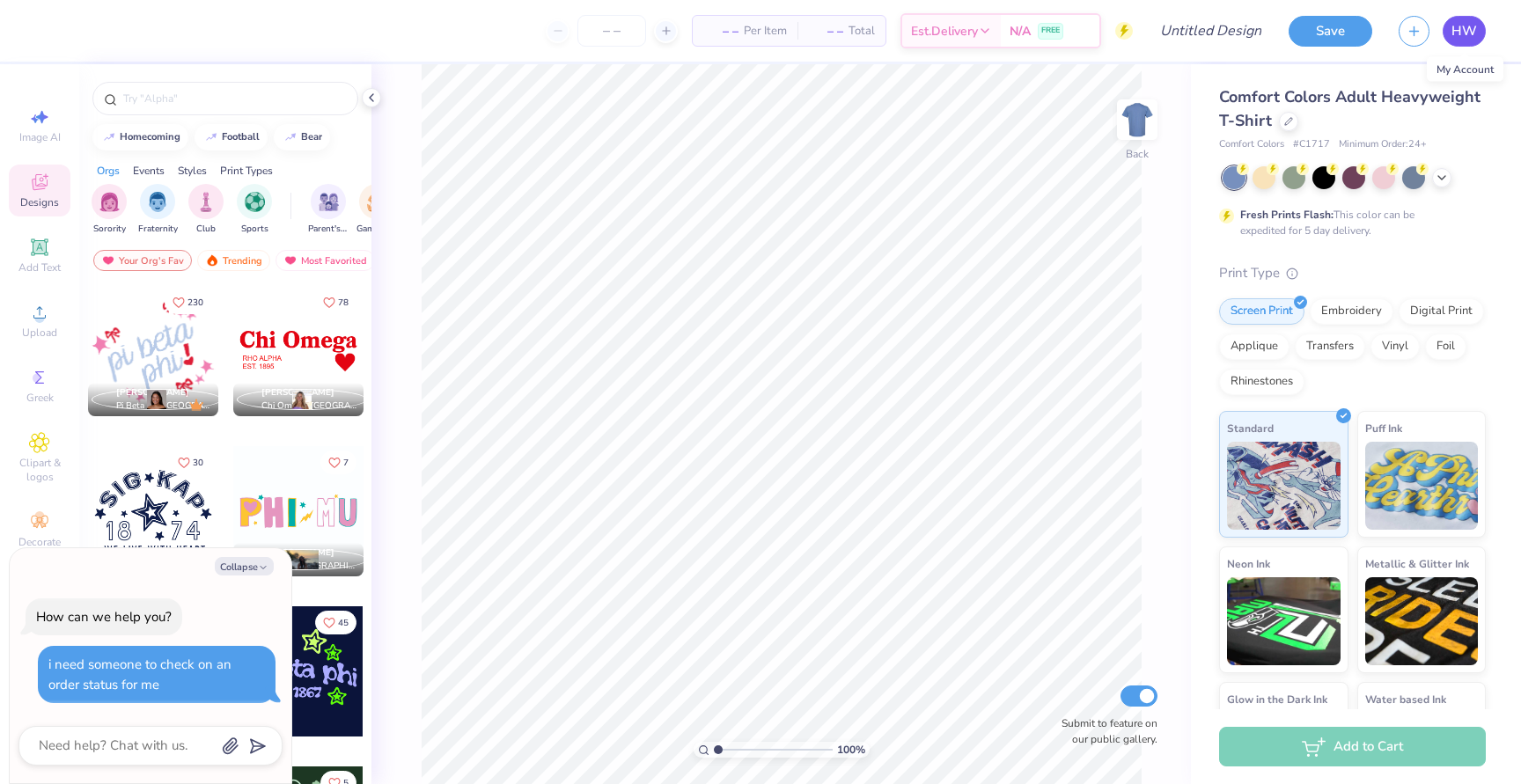
click at [1472, 36] on span "HW" at bounding box center [1464, 31] width 26 height 20
